Goal: Navigation & Orientation: Find specific page/section

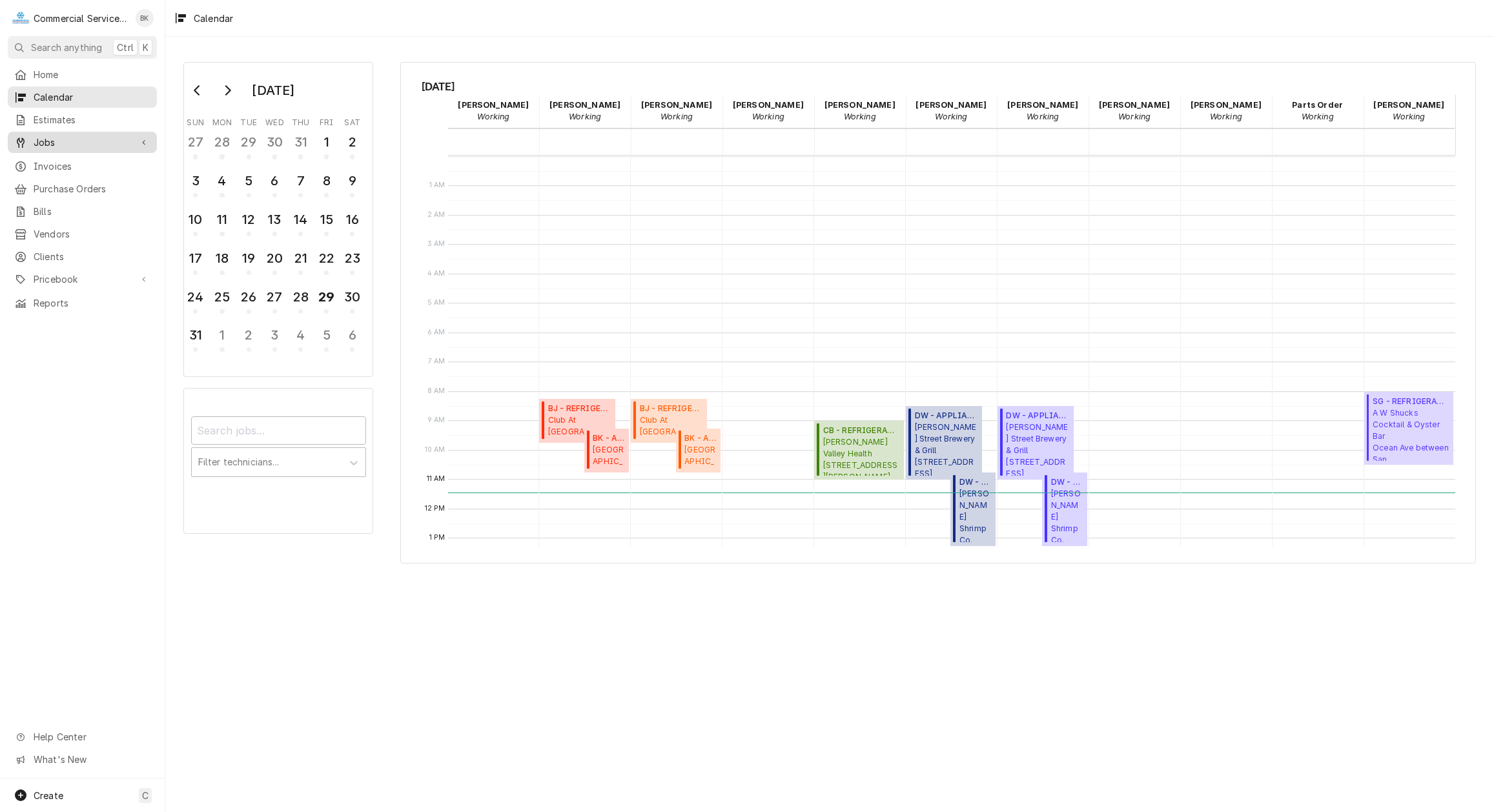
click at [53, 137] on span "Jobs" at bounding box center [83, 142] width 98 height 14
click at [56, 163] on span "Jobs" at bounding box center [92, 165] width 117 height 14
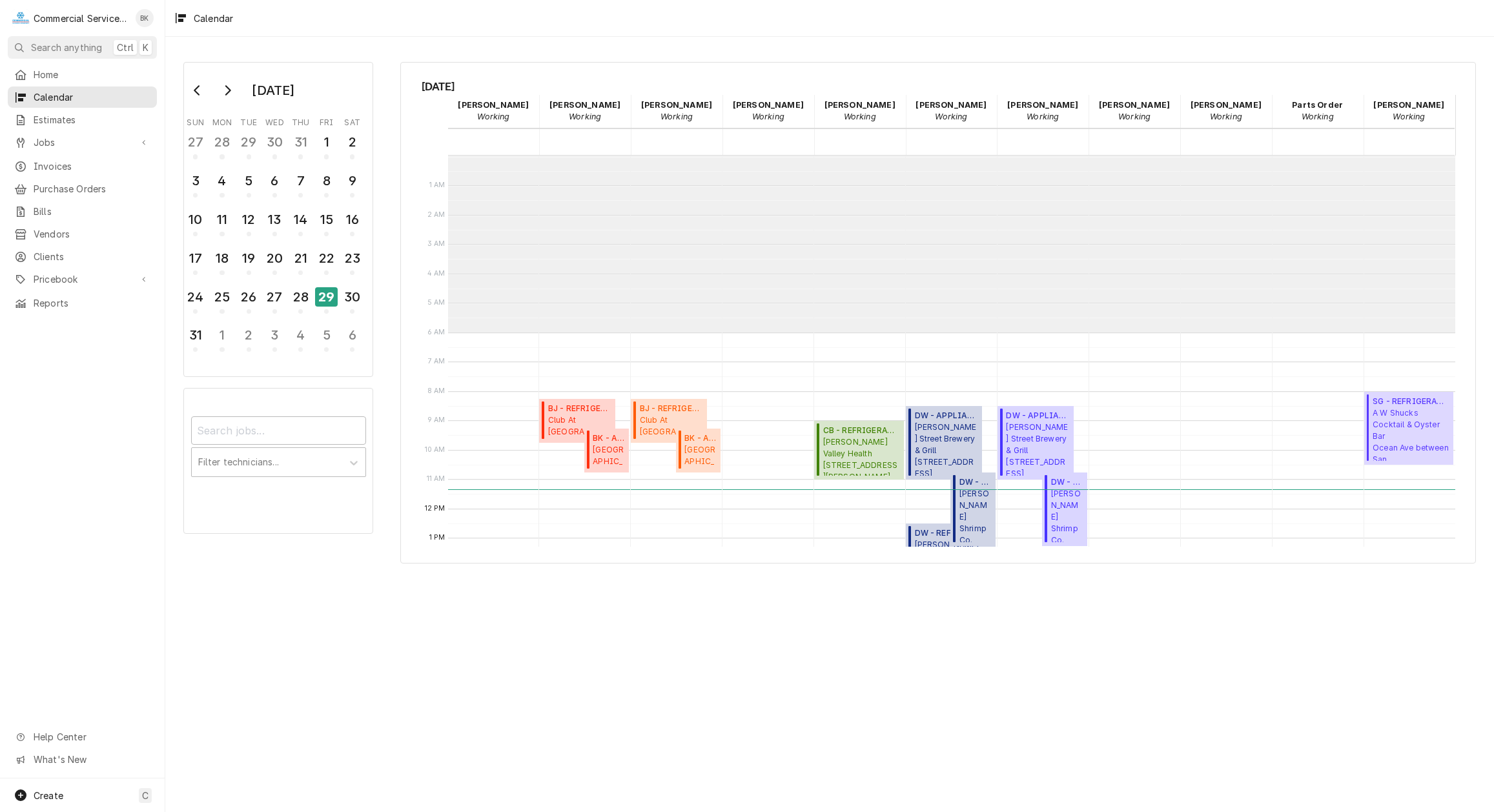
scroll to position [176, 0]
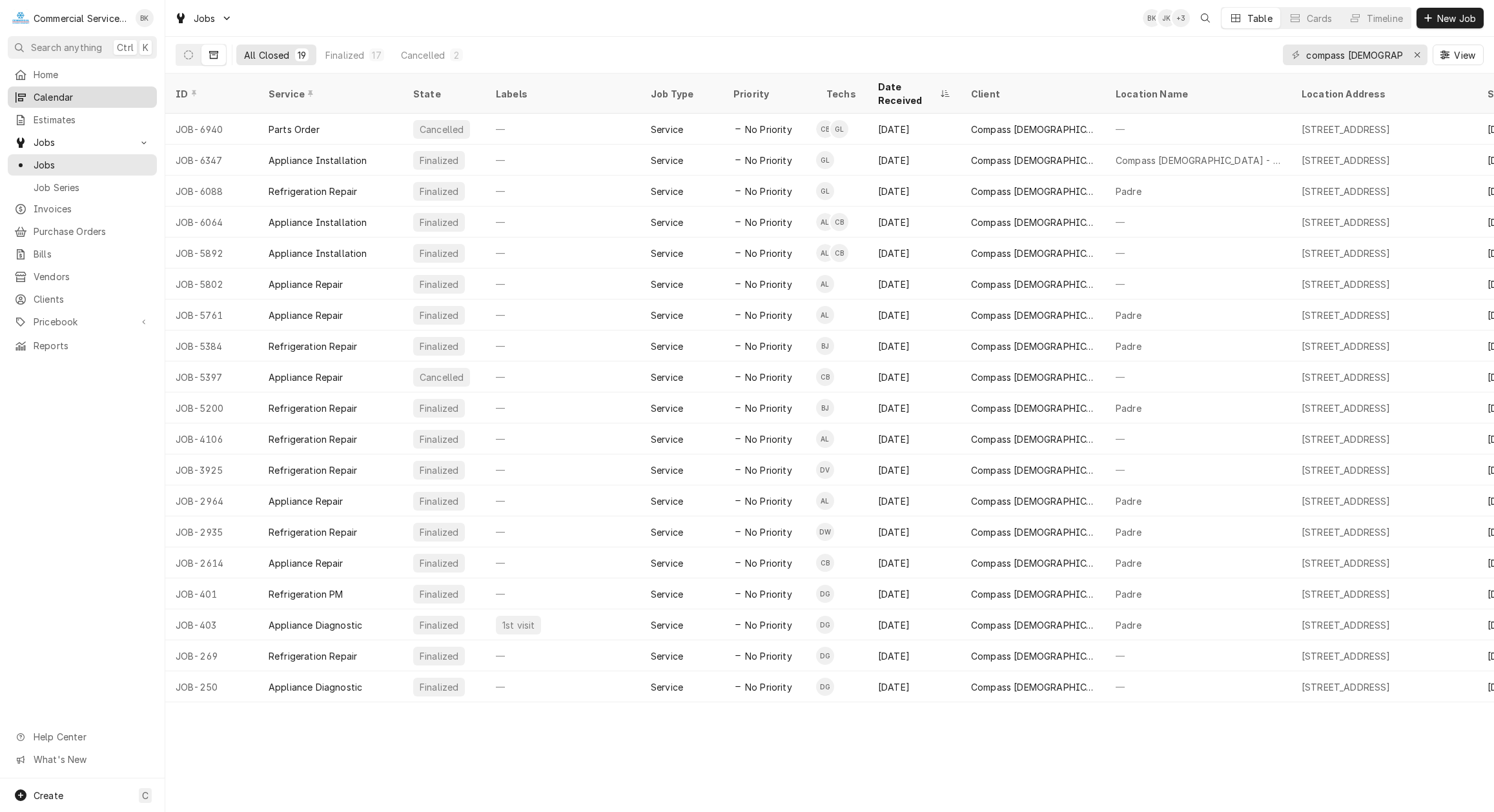
click at [89, 96] on span "Calendar" at bounding box center [92, 97] width 117 height 14
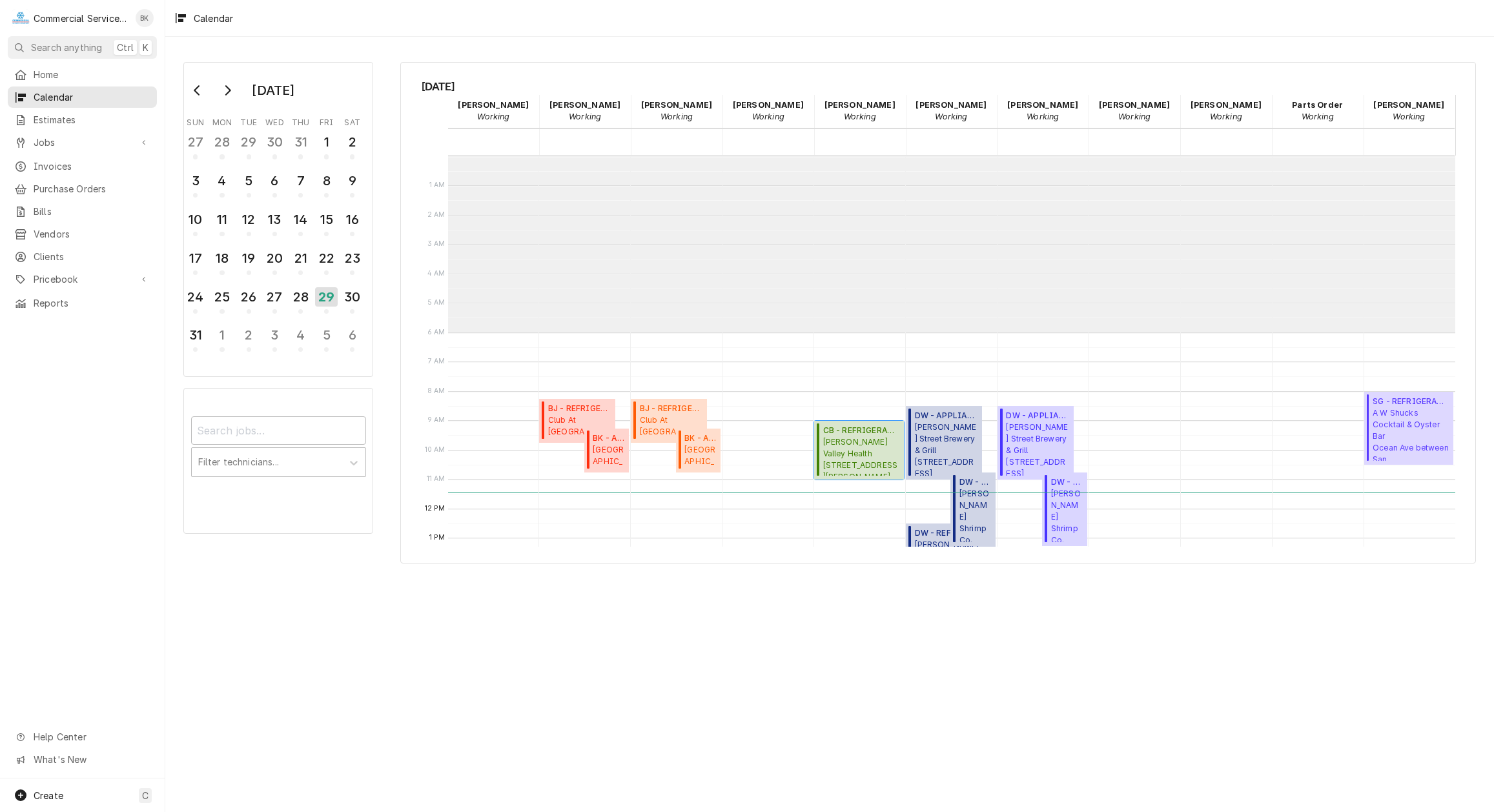
click at [871, 445] on span "Salinas Valley Health 450 E Romie Ln, Salinas, CA 93901" at bounding box center [862, 456] width 77 height 39
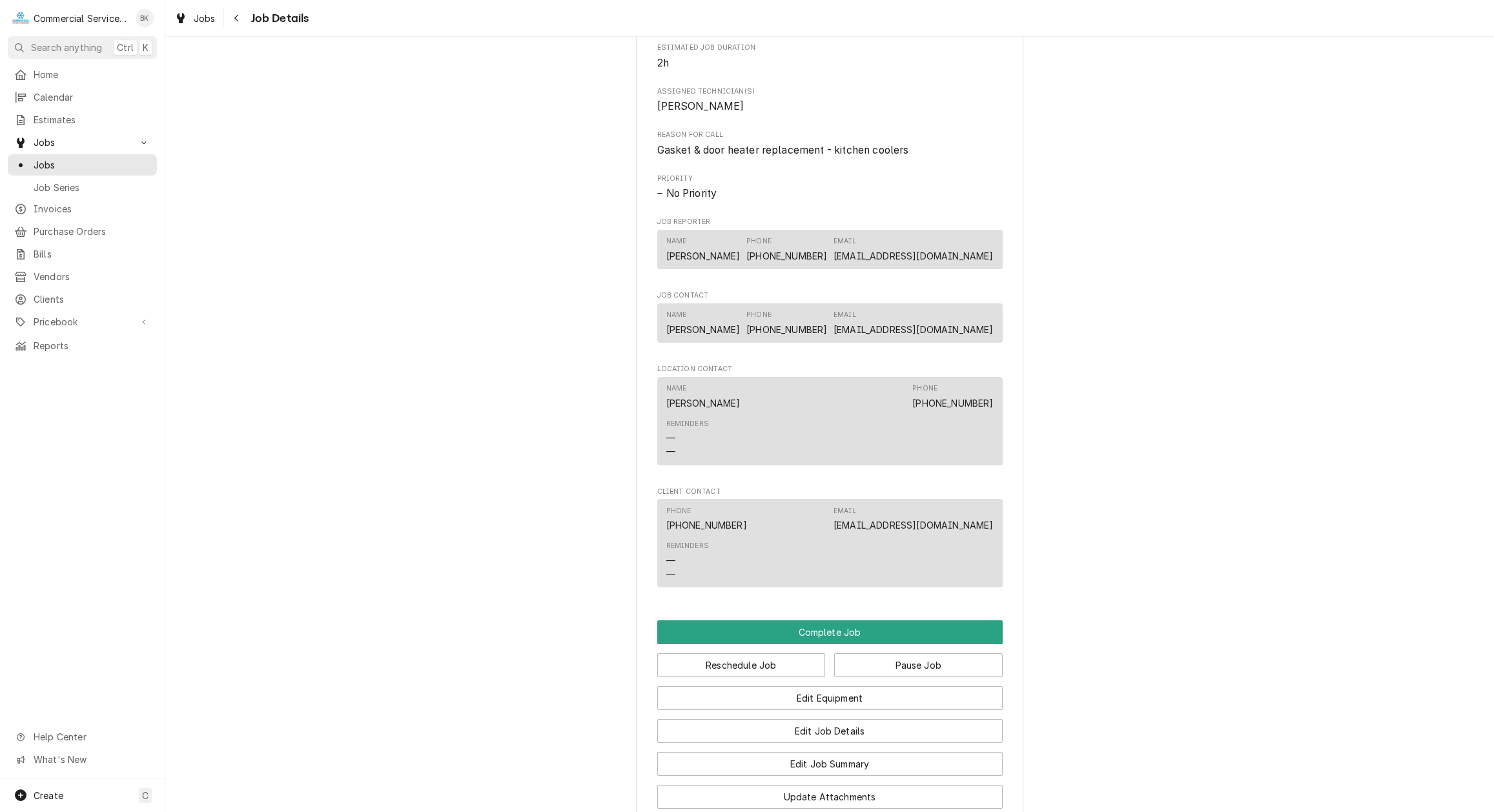
scroll to position [527, 0]
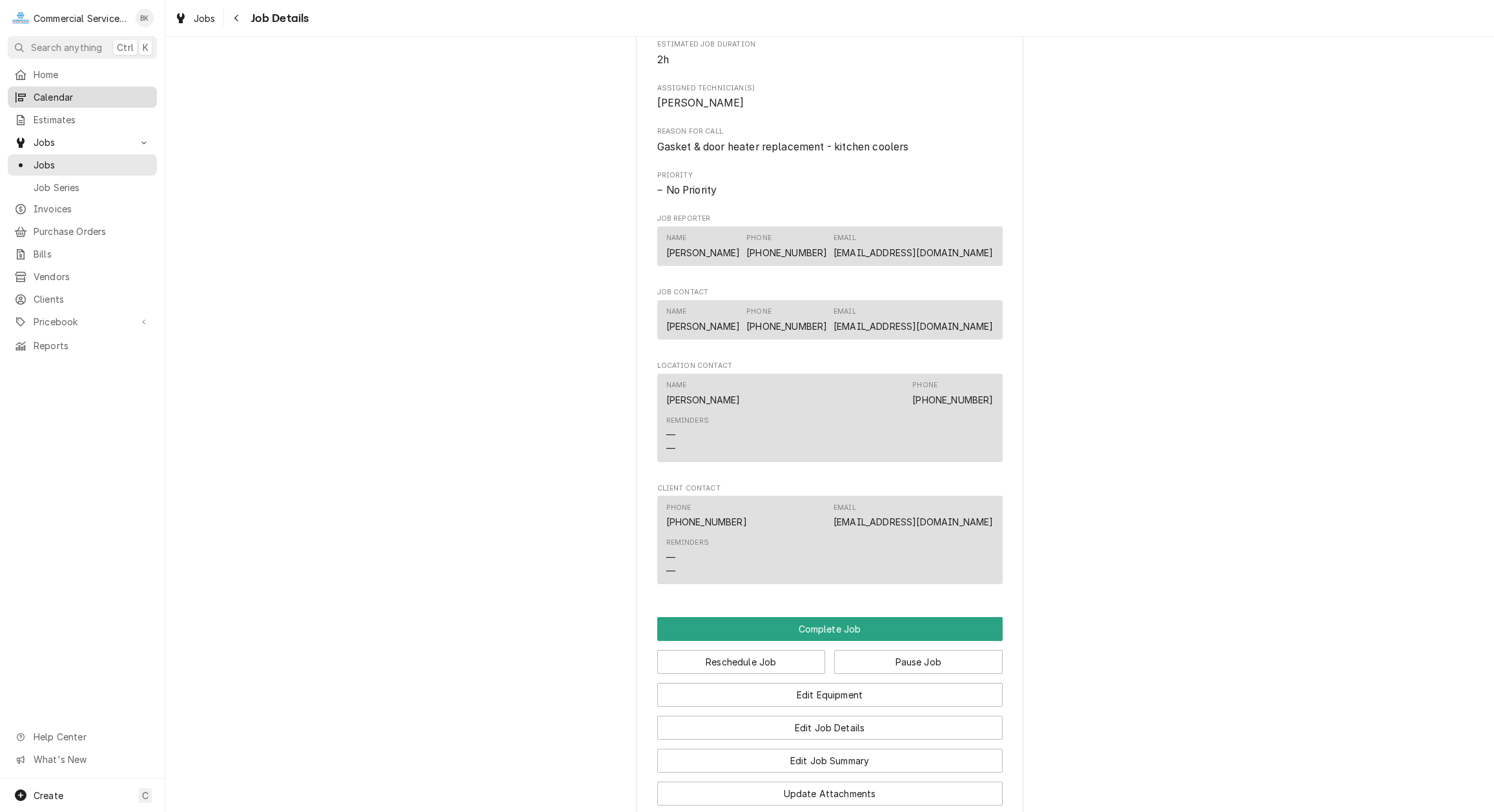
click at [50, 99] on span "Calendar" at bounding box center [92, 97] width 117 height 14
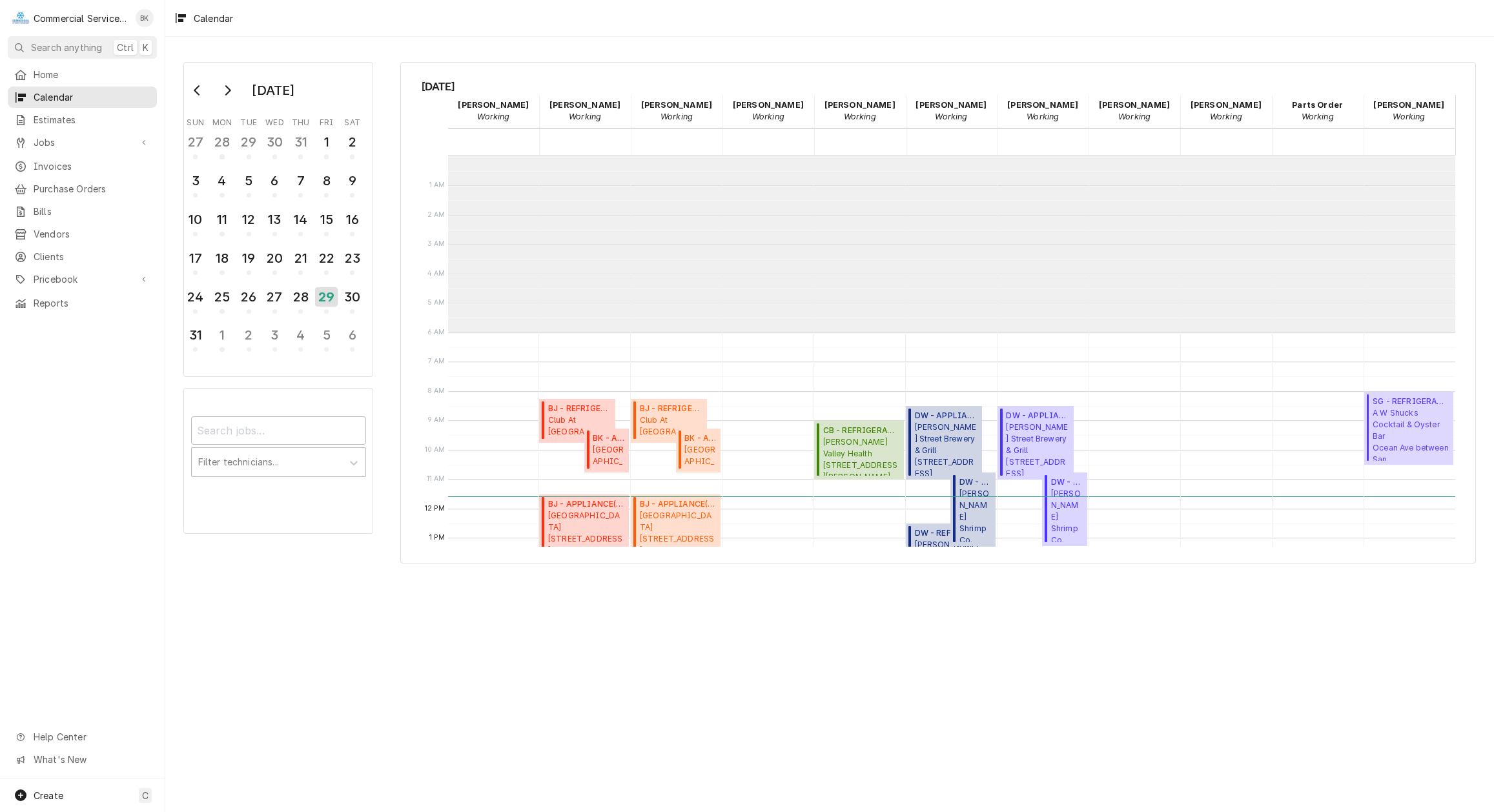
scroll to position [177, 0]
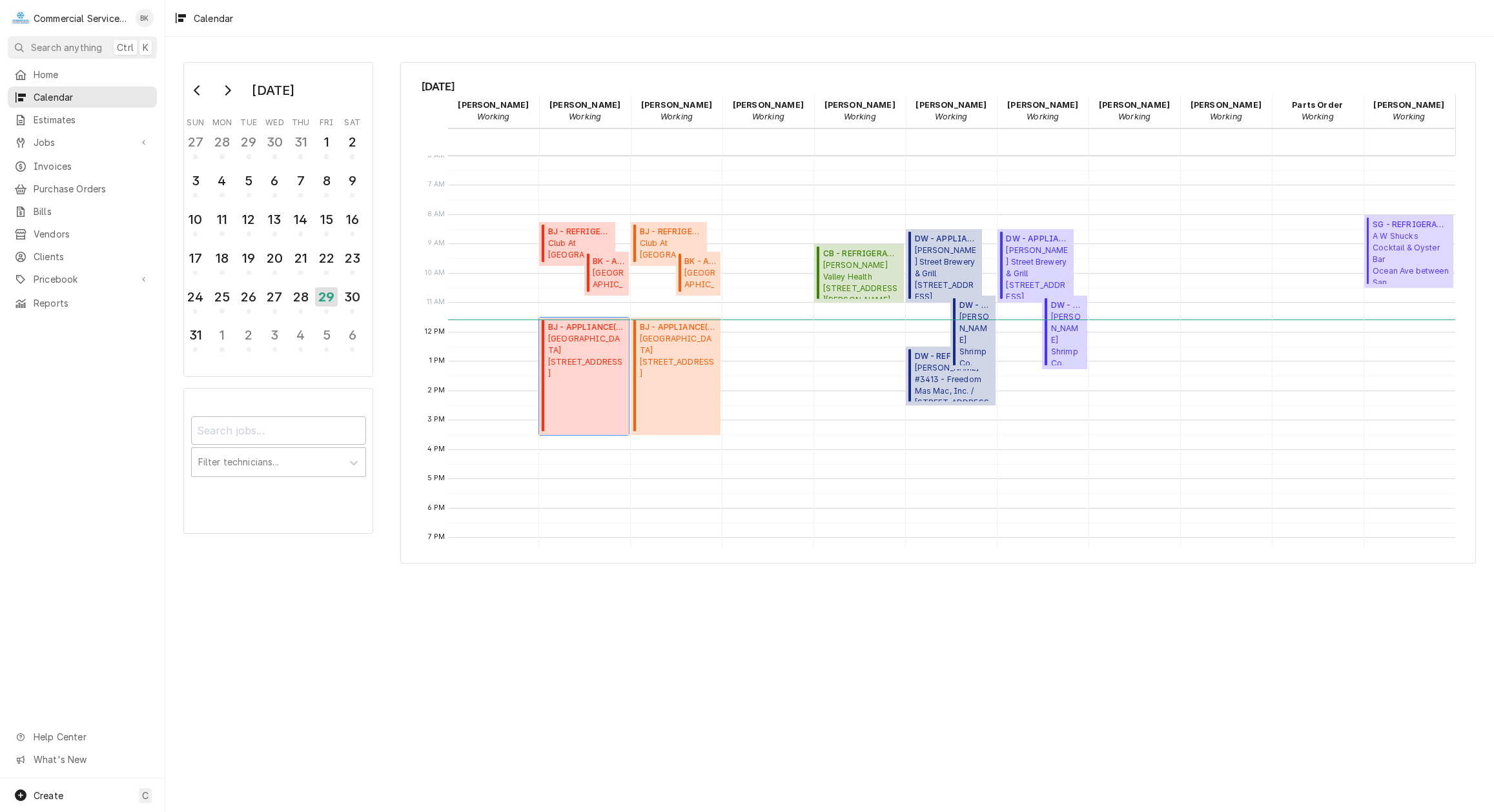
click at [587, 388] on div "BJ - APPLIANCE ( Past Due ) Ventana Inn 48123 Highway 1, Big Sur, CA 93920" at bounding box center [587, 377] width 77 height 110
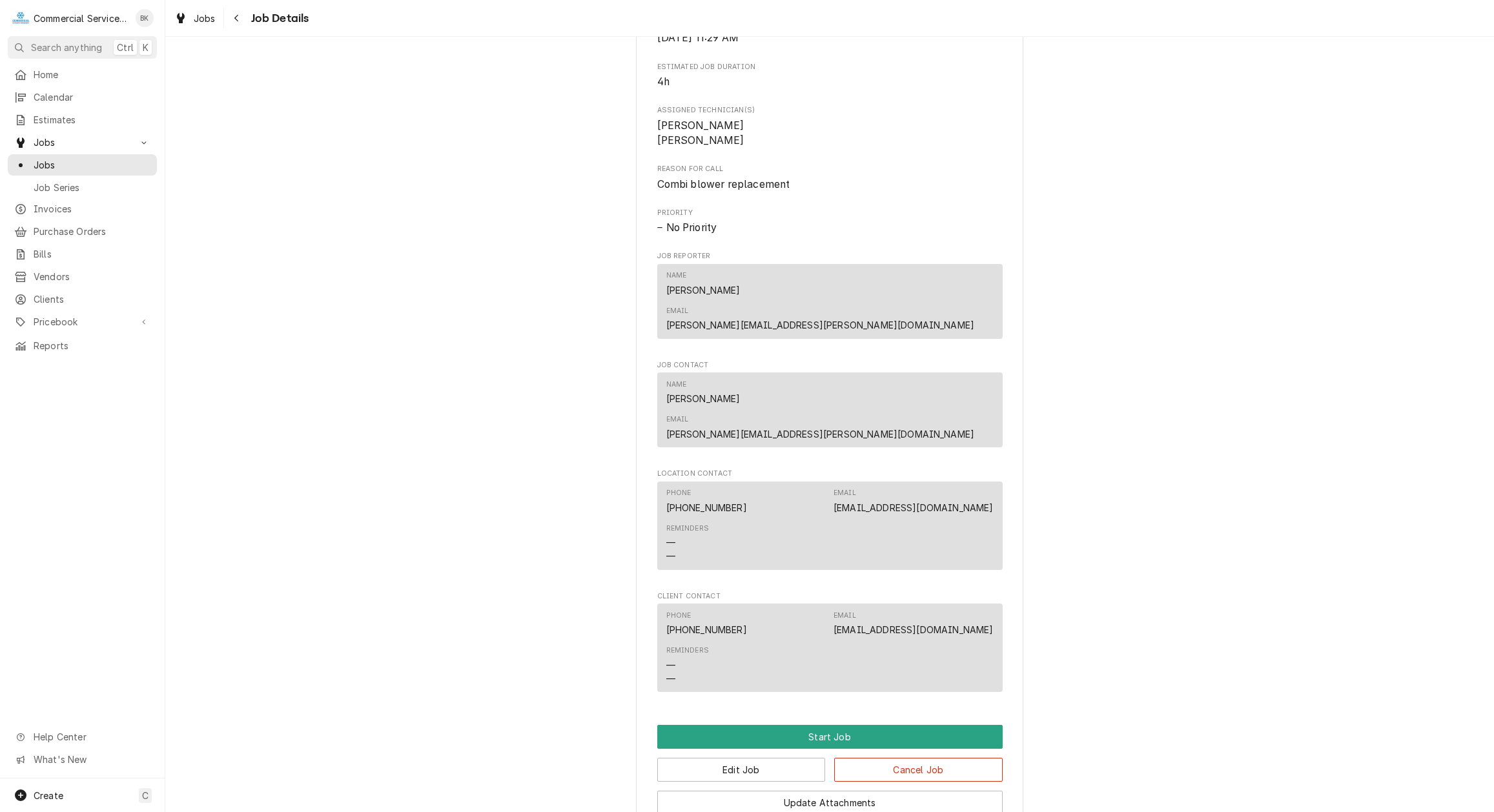
scroll to position [624, 0]
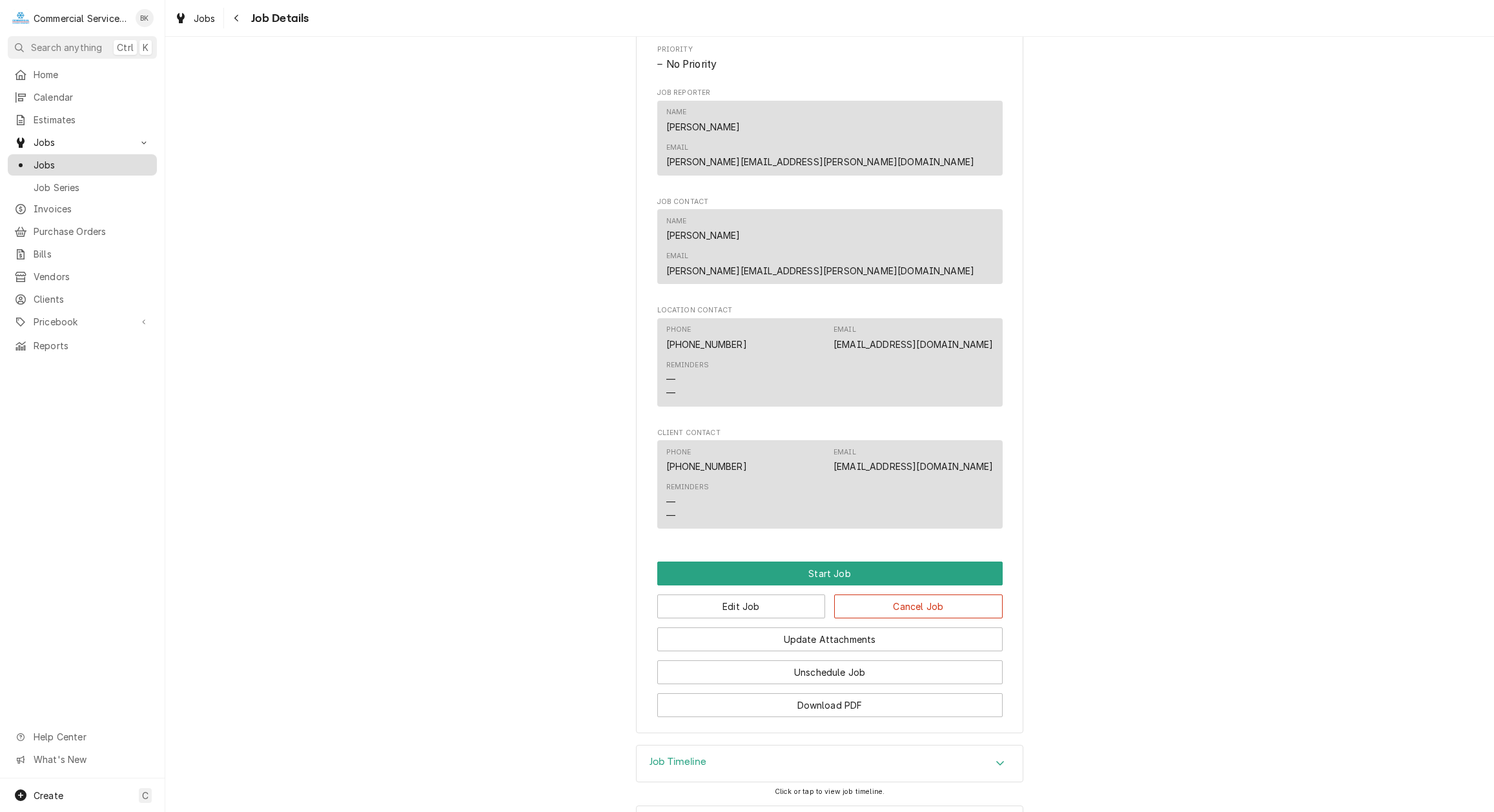
click at [44, 158] on span "Jobs" at bounding box center [92, 165] width 117 height 14
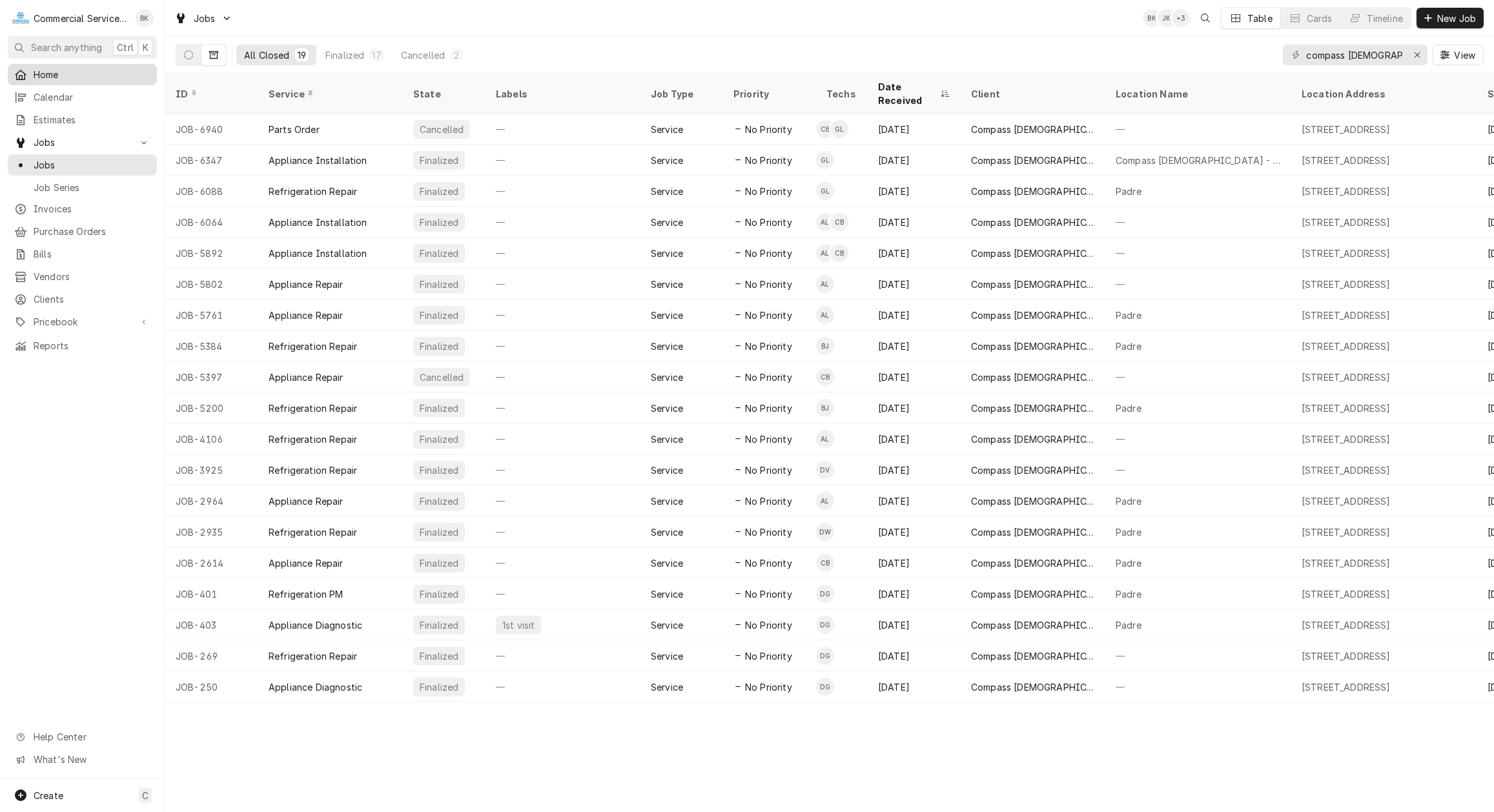
click at [52, 74] on span "Home" at bounding box center [92, 75] width 117 height 14
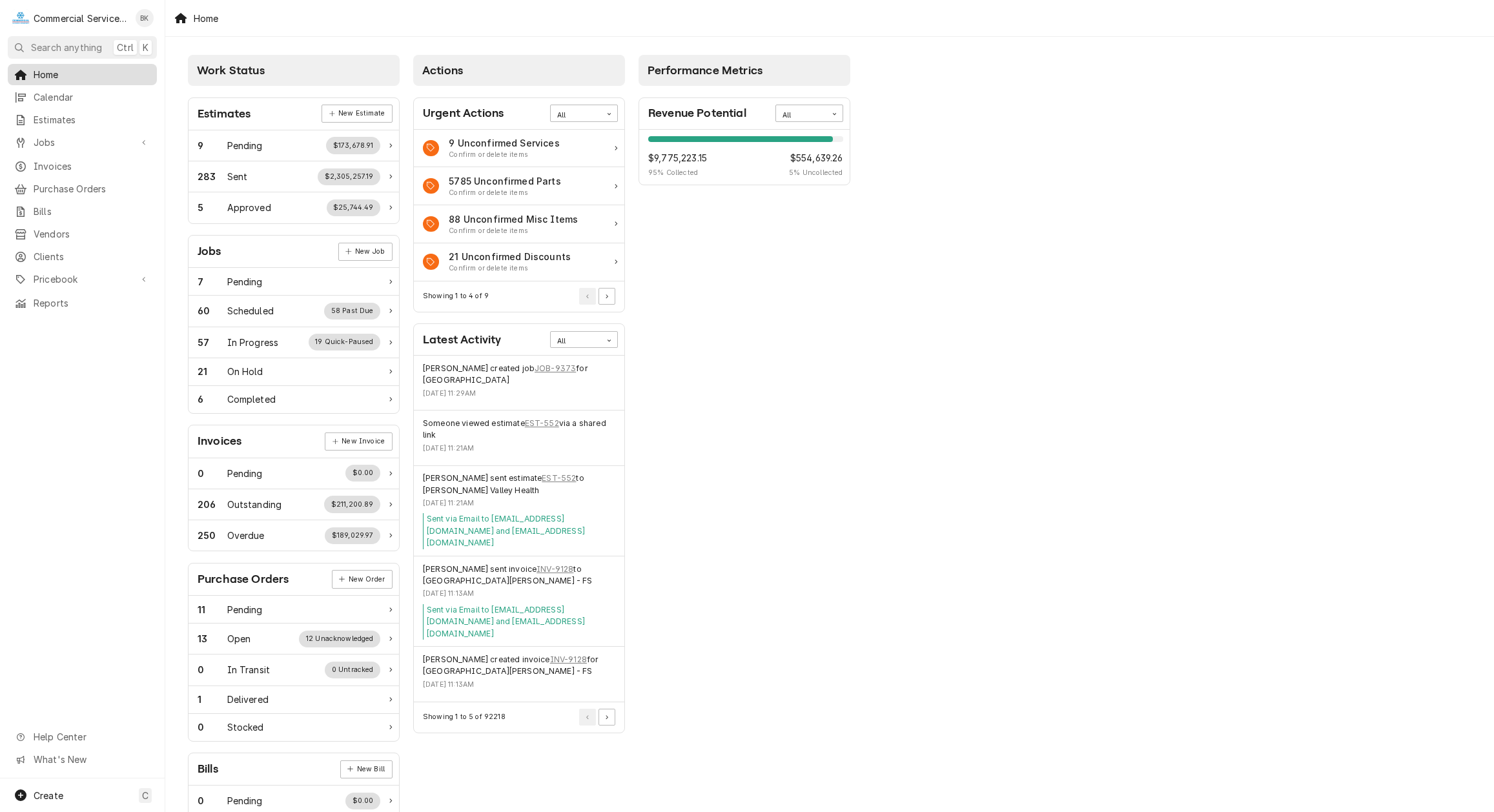
click at [54, 71] on span "Home" at bounding box center [92, 75] width 117 height 14
